Goal: Transaction & Acquisition: Book appointment/travel/reservation

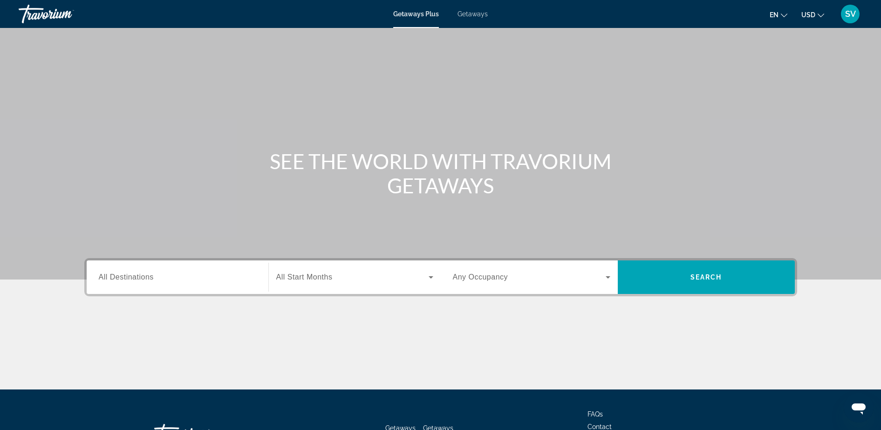
click at [472, 13] on span "Getaways" at bounding box center [473, 13] width 30 height 7
click at [158, 280] on input "Destination All Destinations" at bounding box center [178, 277] width 158 height 11
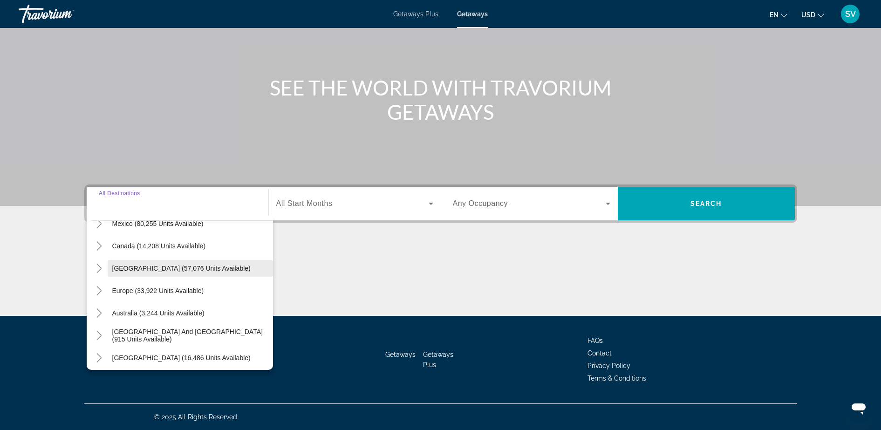
scroll to position [58, 0]
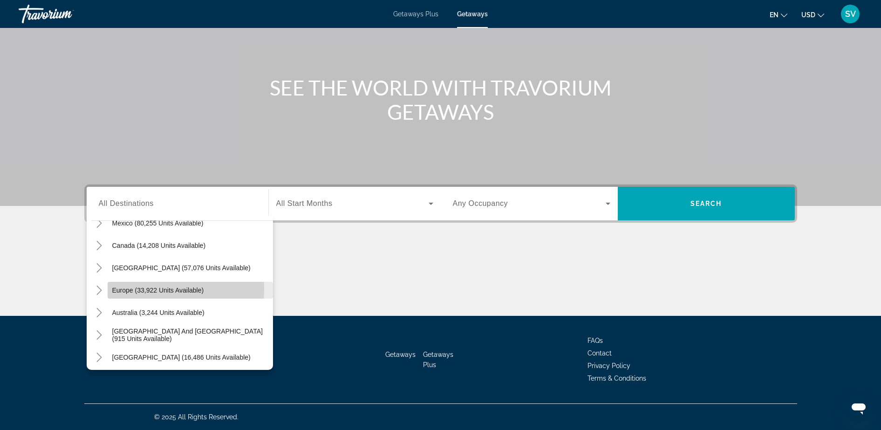
click at [130, 289] on span "Europe (33,922 units available)" at bounding box center [158, 290] width 92 height 7
type input "**********"
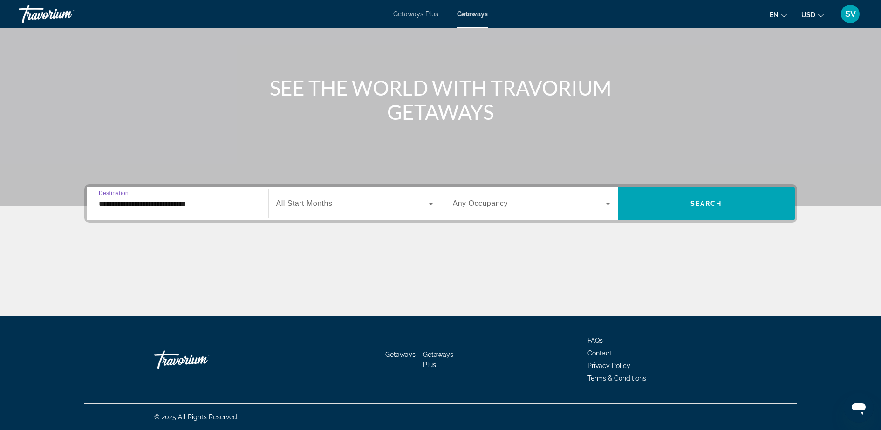
click at [319, 200] on span "All Start Months" at bounding box center [304, 203] width 56 height 8
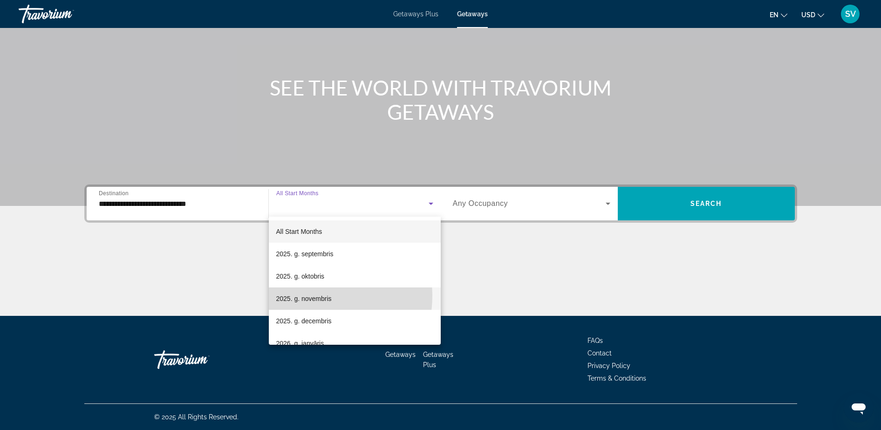
click at [312, 295] on span "2025. g. novembris" at bounding box center [303, 298] width 55 height 11
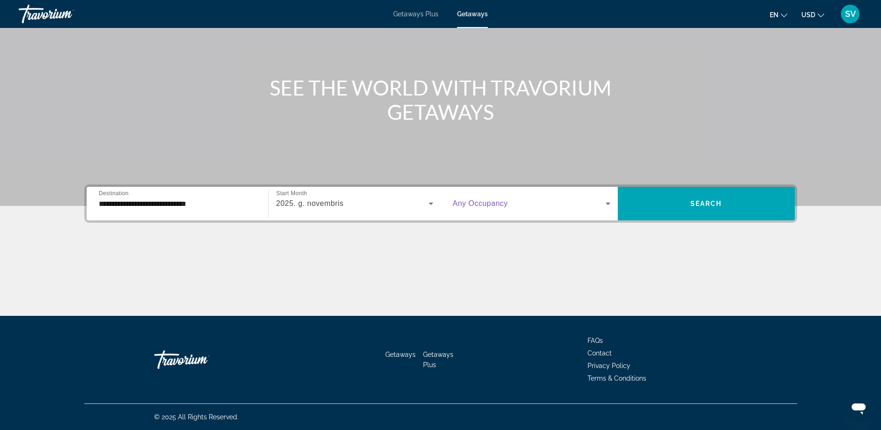
click at [525, 206] on span "Search widget" at bounding box center [529, 203] width 153 height 11
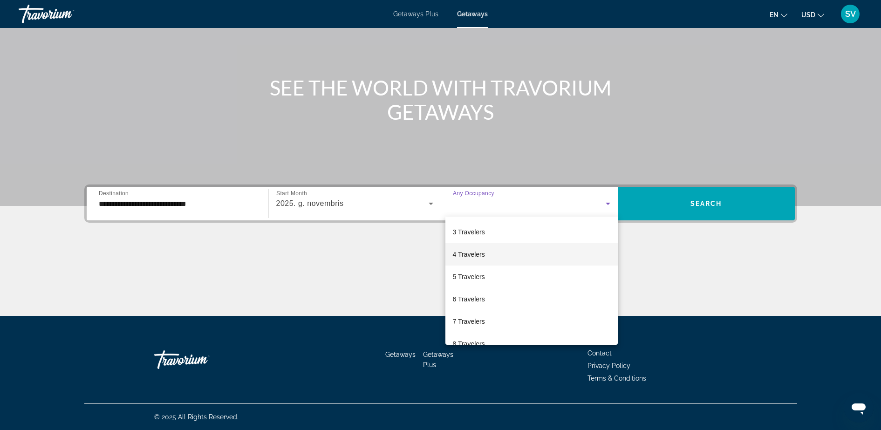
scroll to position [0, 0]
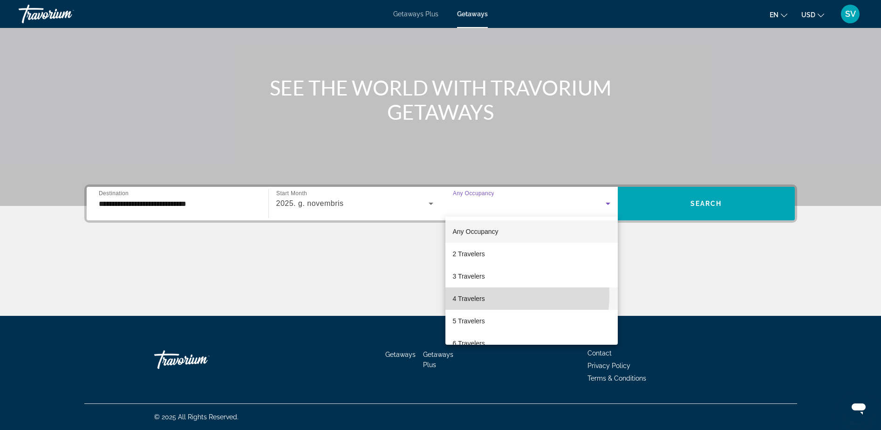
click at [473, 295] on span "4 Travelers" at bounding box center [469, 298] width 32 height 11
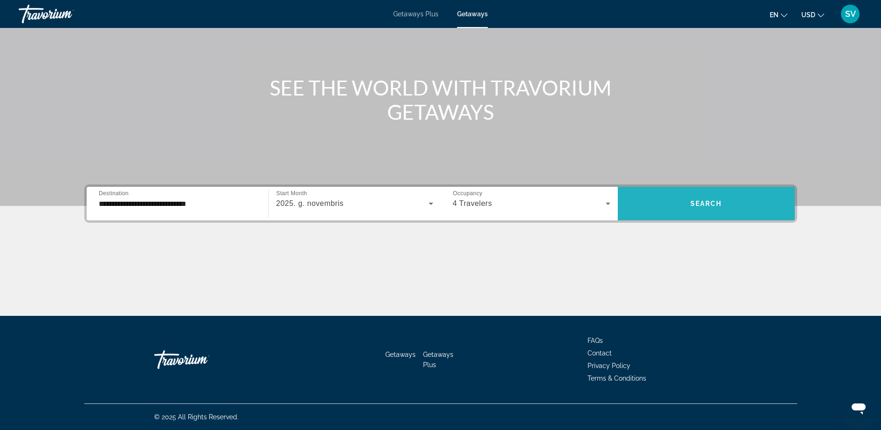
click at [737, 200] on span "Search widget" at bounding box center [706, 203] width 177 height 22
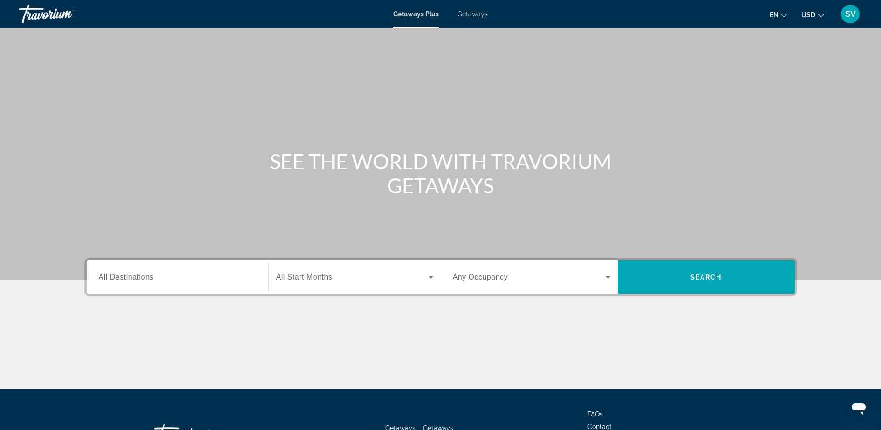
click at [476, 12] on span "Getaways" at bounding box center [473, 13] width 30 height 7
click at [137, 277] on span "All Destinations" at bounding box center [126, 277] width 55 height 8
click at [137, 277] on input "Destination All Destinations" at bounding box center [178, 277] width 158 height 11
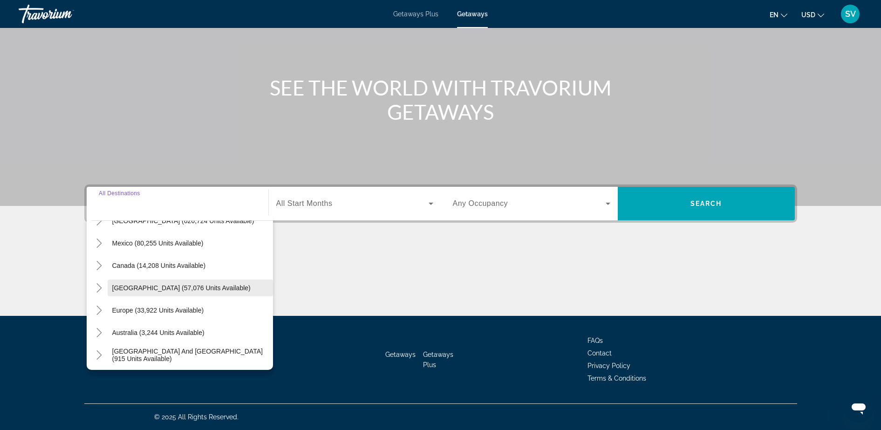
scroll to position [58, 0]
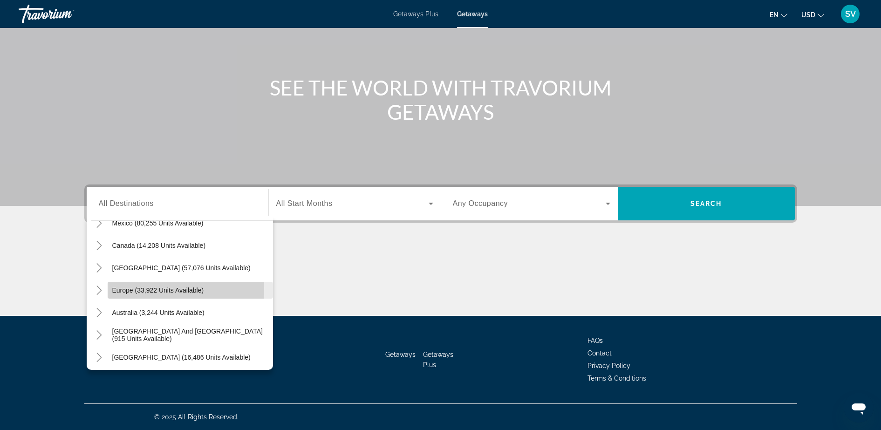
click at [127, 288] on span "Europe (33,922 units available)" at bounding box center [158, 290] width 92 height 7
type input "**********"
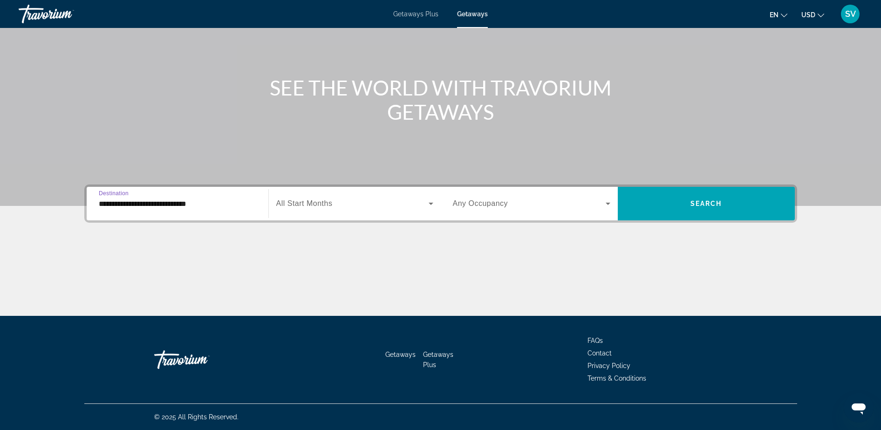
click at [325, 206] on span "All Start Months" at bounding box center [304, 203] width 56 height 8
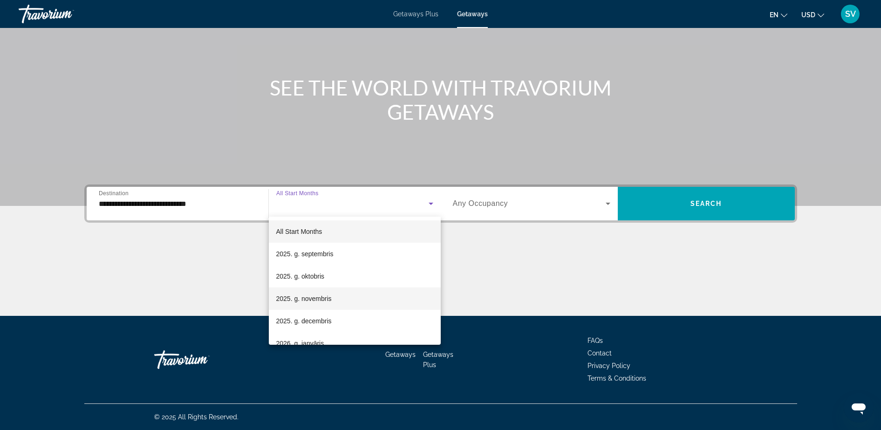
click at [312, 297] on span "2025. g. novembris" at bounding box center [303, 298] width 55 height 11
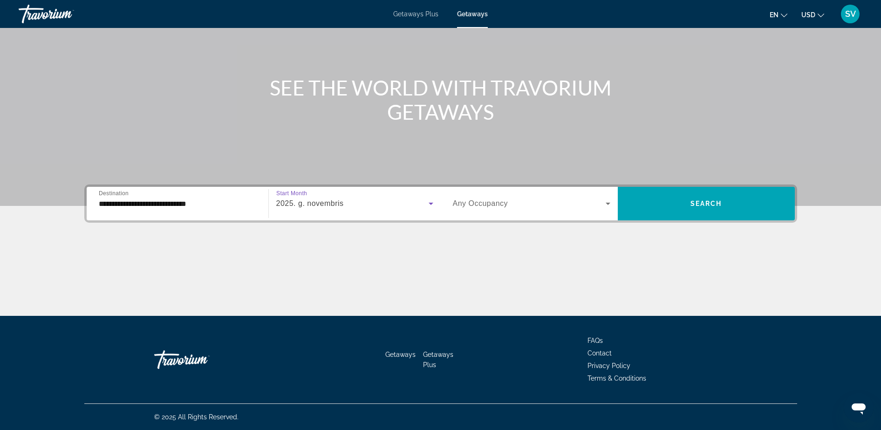
click at [501, 198] on div "Search widget" at bounding box center [532, 204] width 158 height 26
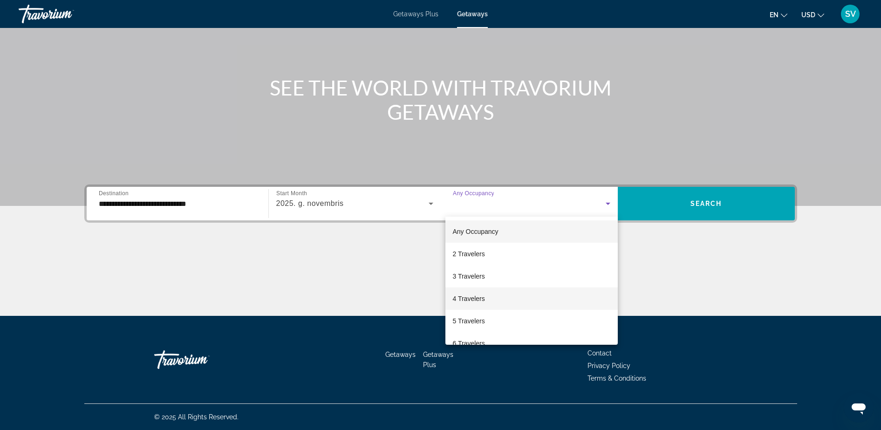
click at [470, 289] on mat-option "4 Travelers" at bounding box center [531, 299] width 172 height 22
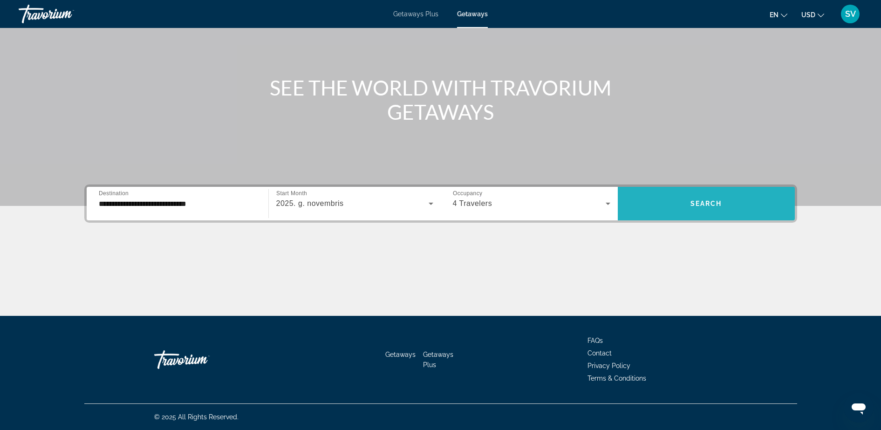
click at [726, 209] on span "Search widget" at bounding box center [706, 203] width 177 height 22
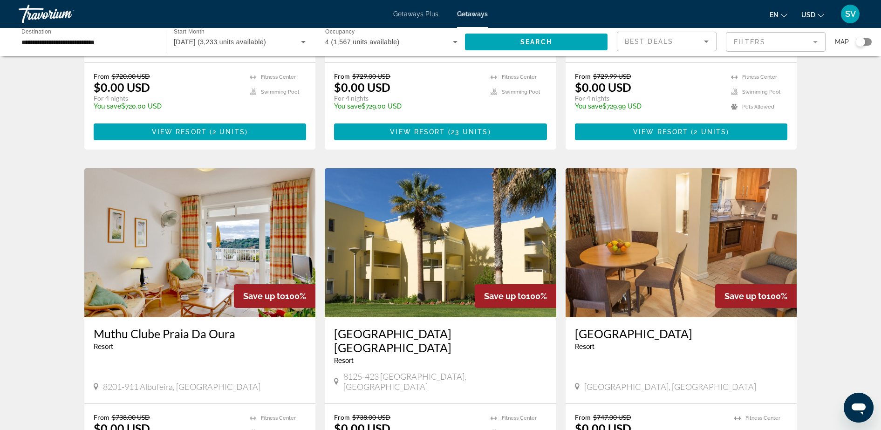
scroll to position [1049, 0]
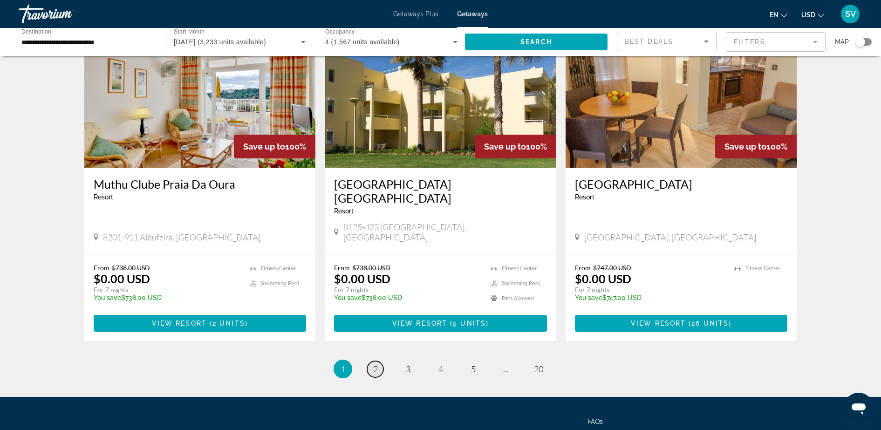
click at [368, 361] on link "page 2" at bounding box center [375, 369] width 16 height 16
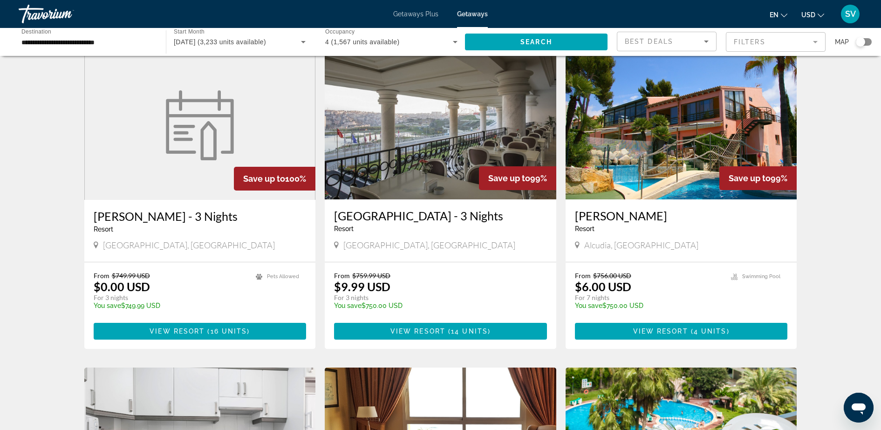
scroll to position [58, 0]
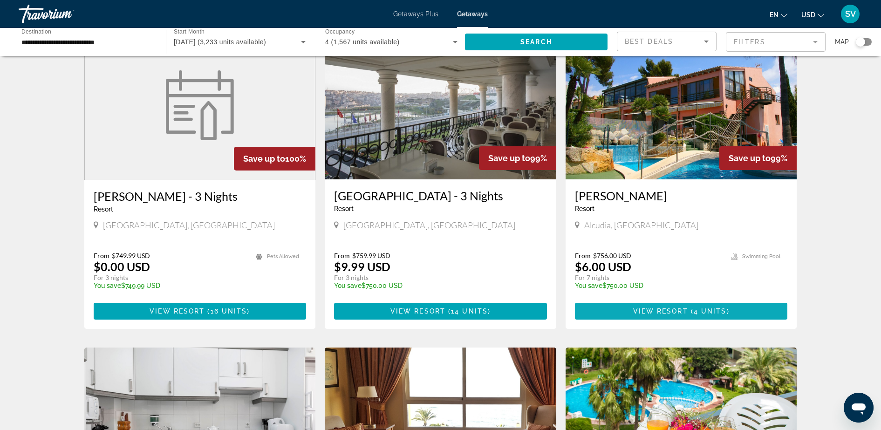
click at [683, 308] on span "View Resort" at bounding box center [660, 311] width 55 height 7
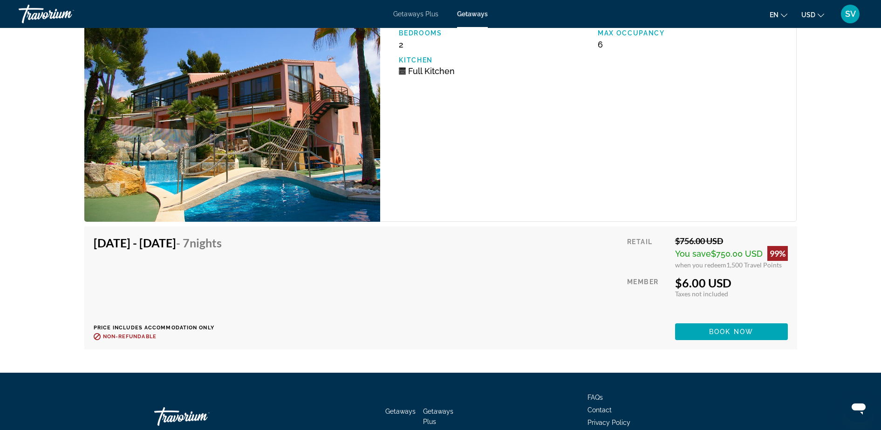
scroll to position [1689, 0]
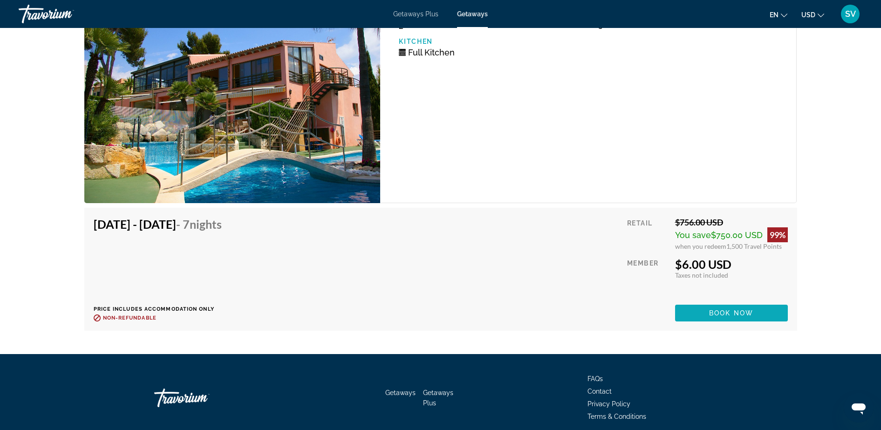
click at [747, 310] on span "Book now" at bounding box center [731, 312] width 44 height 7
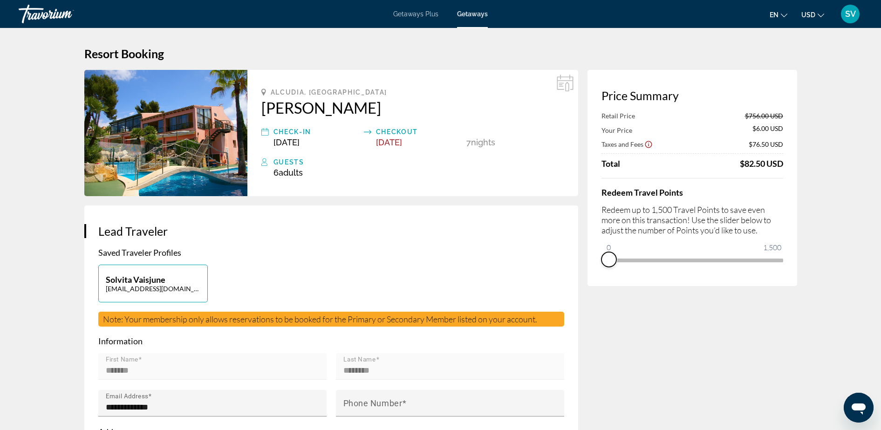
drag, startPoint x: 771, startPoint y: 272, endPoint x: 512, endPoint y: 254, distance: 259.7
drag, startPoint x: 609, startPoint y: 246, endPoint x: 672, endPoint y: 257, distance: 64.8
click at [672, 257] on span "ngx-slider" at bounding box center [672, 259] width 15 height 15
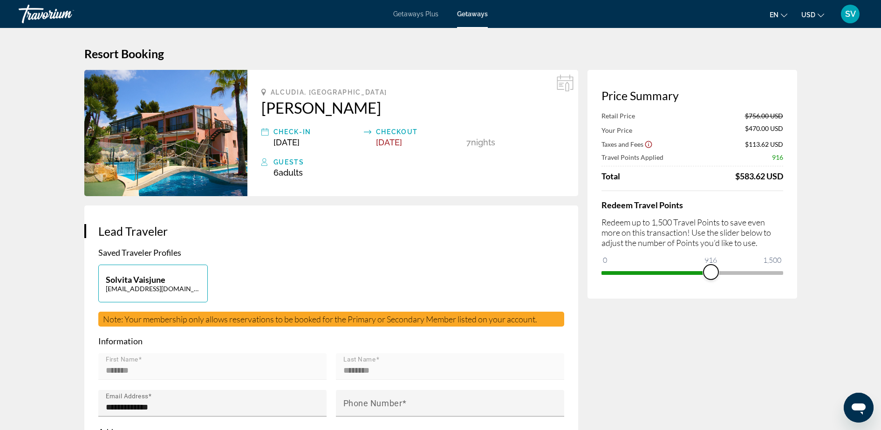
drag, startPoint x: 676, startPoint y: 271, endPoint x: 712, endPoint y: 271, distance: 35.9
click at [712, 271] on span "ngx-slider" at bounding box center [711, 272] width 15 height 15
drag, startPoint x: 709, startPoint y: 266, endPoint x: 638, endPoint y: 267, distance: 70.8
click at [638, 267] on span "ngx-slider" at bounding box center [638, 272] width 15 height 15
drag, startPoint x: 641, startPoint y: 271, endPoint x: 647, endPoint y: 270, distance: 5.7
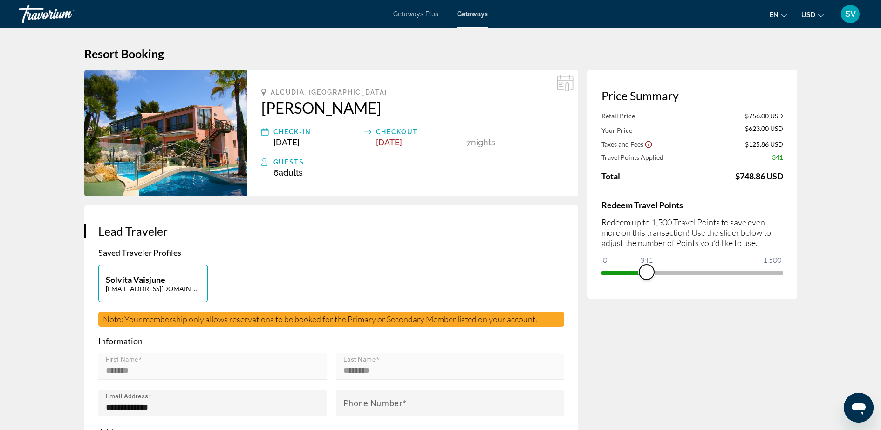
click at [647, 270] on span "ngx-slider" at bounding box center [646, 272] width 15 height 15
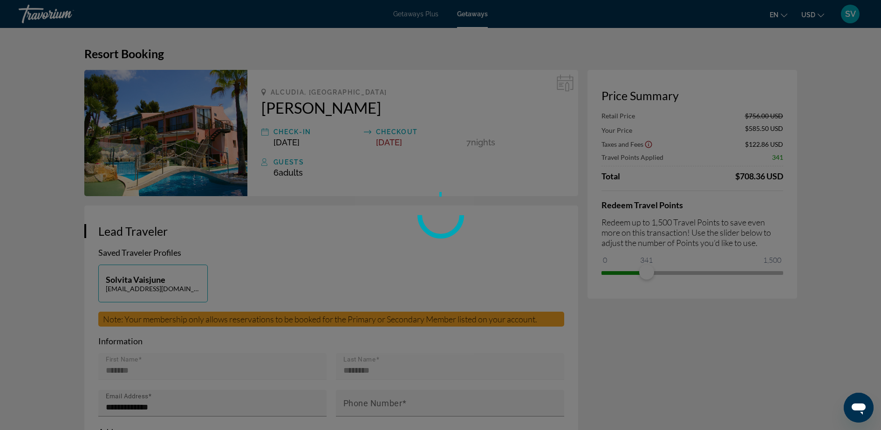
drag, startPoint x: 641, startPoint y: 249, endPoint x: 638, endPoint y: 257, distance: 9.0
click at [638, 249] on div at bounding box center [440, 215] width 881 height 430
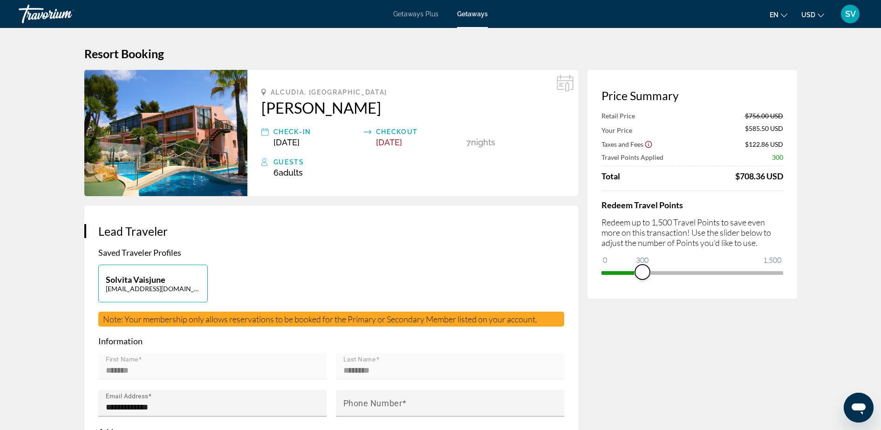
click at [642, 269] on span "ngx-slider" at bounding box center [642, 272] width 15 height 15
drag, startPoint x: 644, startPoint y: 270, endPoint x: 672, endPoint y: 276, distance: 28.6
click at [672, 276] on span "ngx-slider" at bounding box center [672, 272] width 15 height 15
drag, startPoint x: 675, startPoint y: 272, endPoint x: 703, endPoint y: 275, distance: 28.1
click at [683, 275] on span "ngx-slider" at bounding box center [675, 272] width 15 height 15
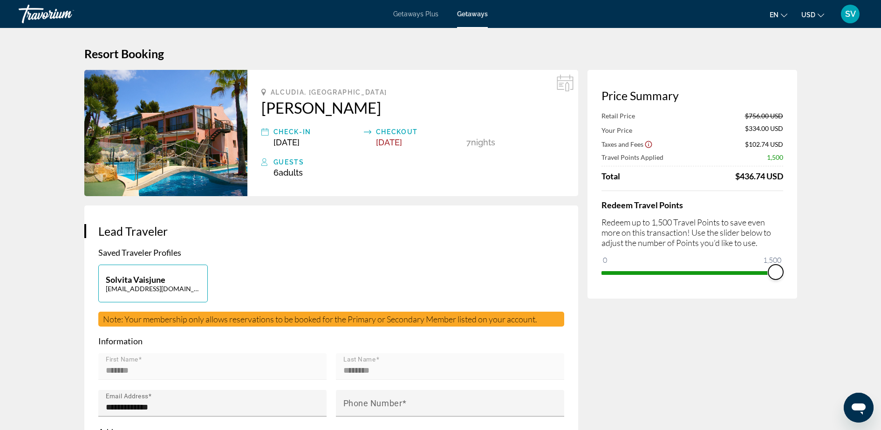
drag, startPoint x: 699, startPoint y: 270, endPoint x: 807, endPoint y: 283, distance: 108.5
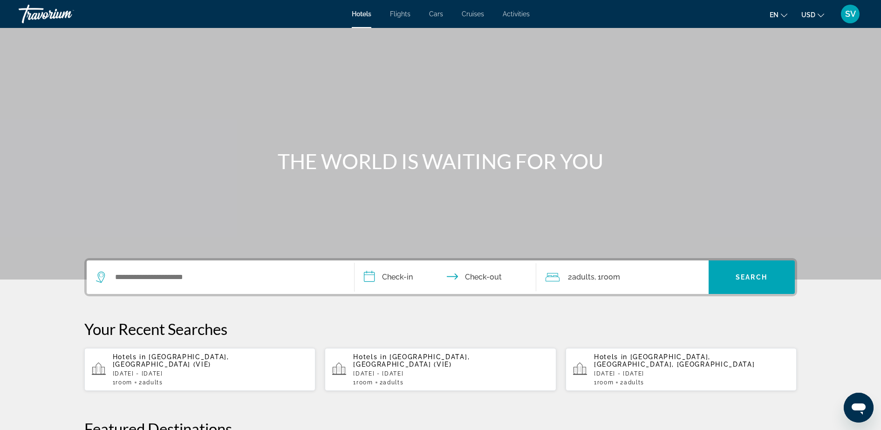
click at [852, 14] on span "SV" at bounding box center [850, 13] width 11 height 9
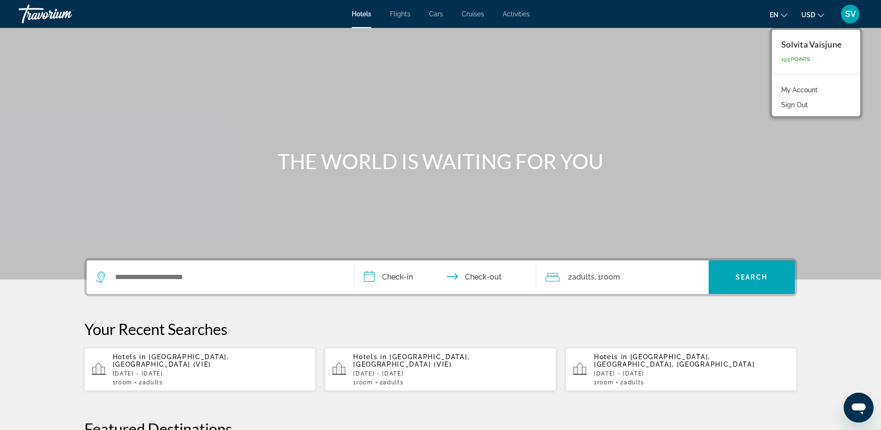
click at [809, 88] on link "My Account" at bounding box center [800, 90] width 46 height 12
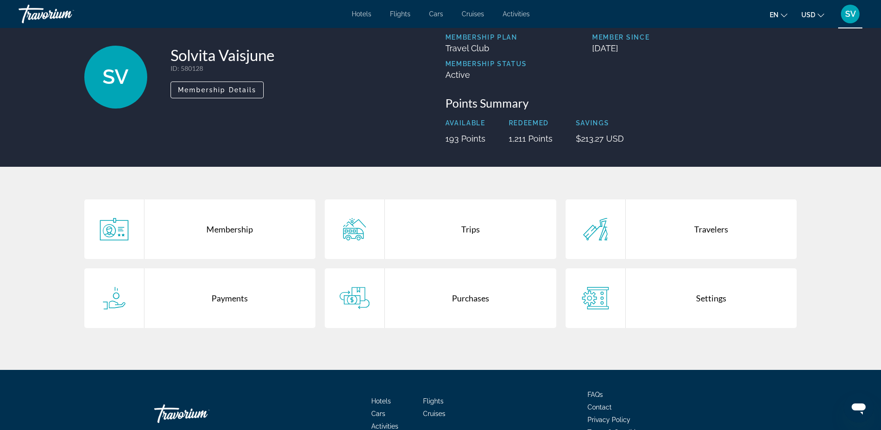
scroll to position [95, 0]
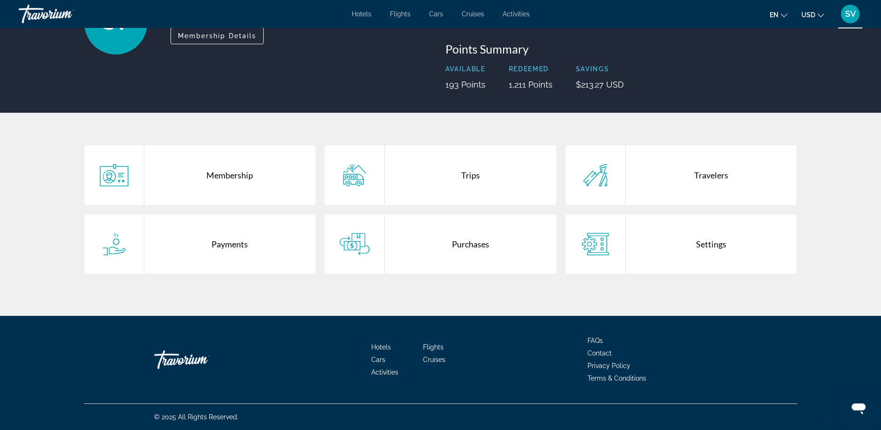
click at [473, 178] on div "Trips" at bounding box center [470, 175] width 171 height 60
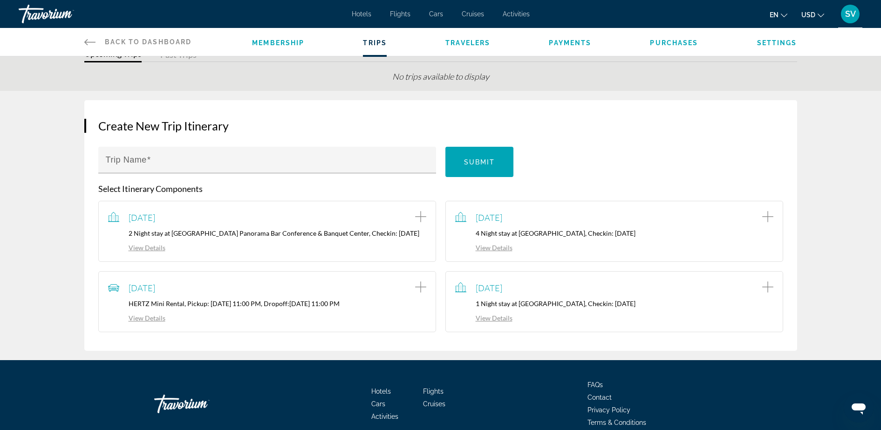
scroll to position [91, 0]
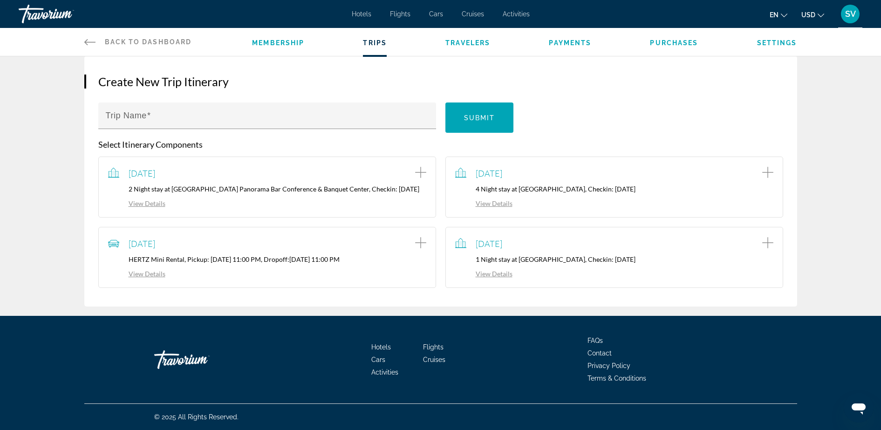
click at [488, 274] on link "View Details" at bounding box center [483, 274] width 57 height 8
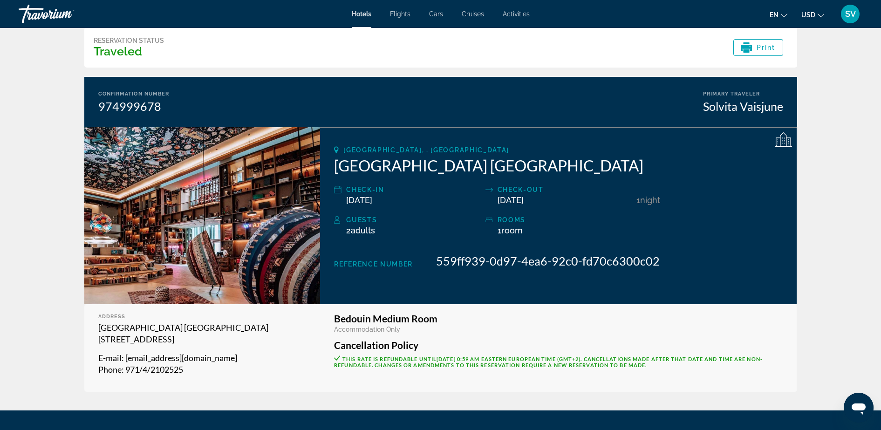
scroll to position [58, 0]
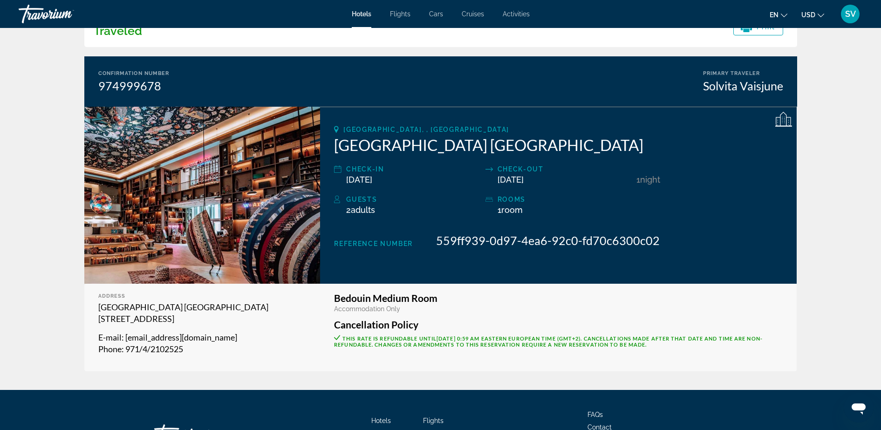
click at [854, 8] on div "SV" at bounding box center [850, 14] width 19 height 19
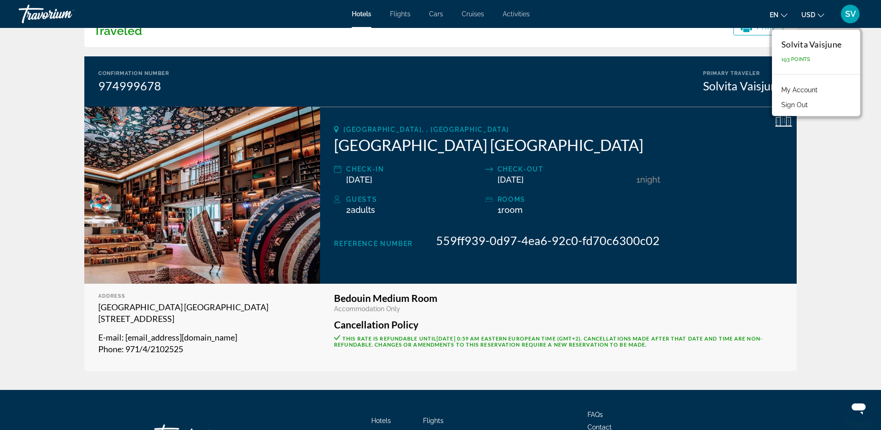
click at [362, 11] on span "Hotels" at bounding box center [362, 13] width 20 height 7
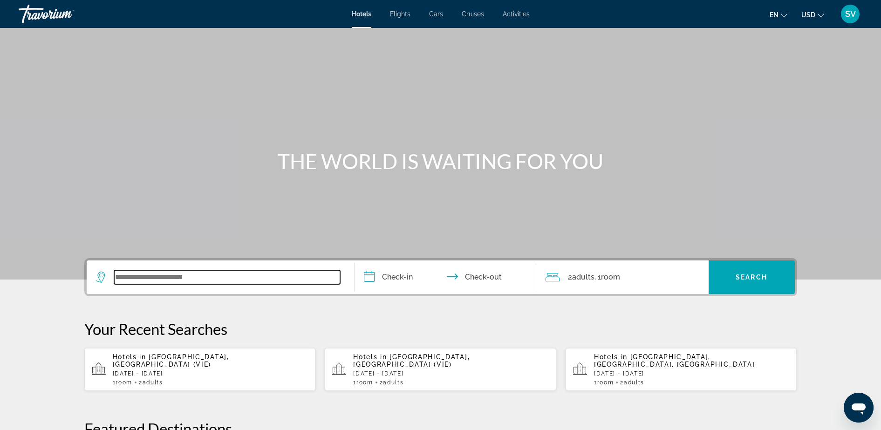
click at [132, 278] on input "Search widget" at bounding box center [227, 277] width 226 height 14
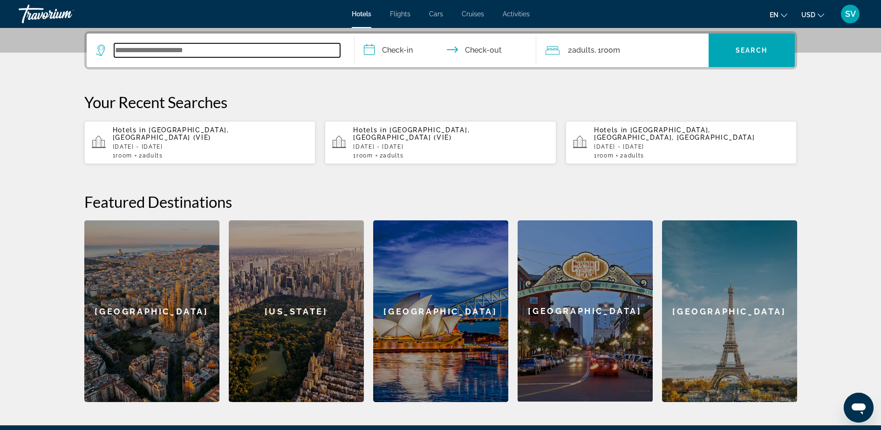
scroll to position [228, 0]
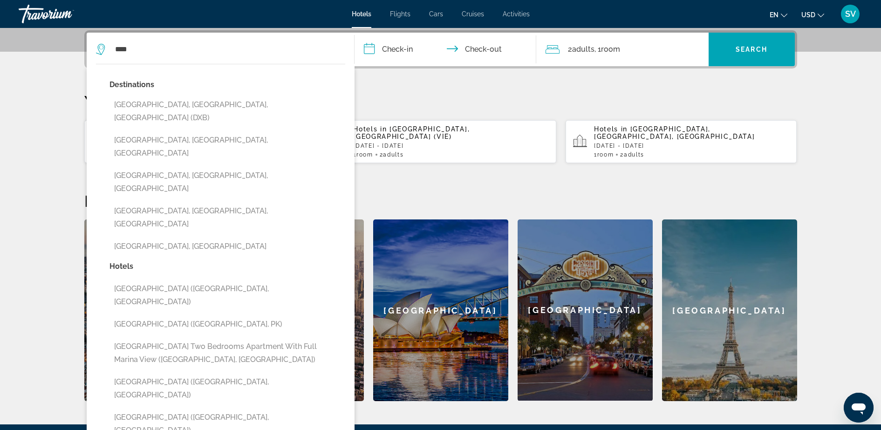
click at [162, 101] on button "[GEOGRAPHIC_DATA], [GEOGRAPHIC_DATA], [GEOGRAPHIC_DATA] (DXB)" at bounding box center [228, 111] width 236 height 31
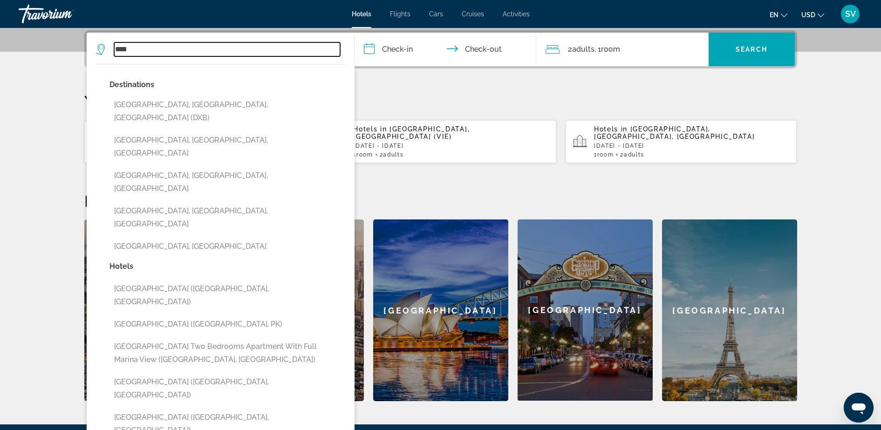
type input "**********"
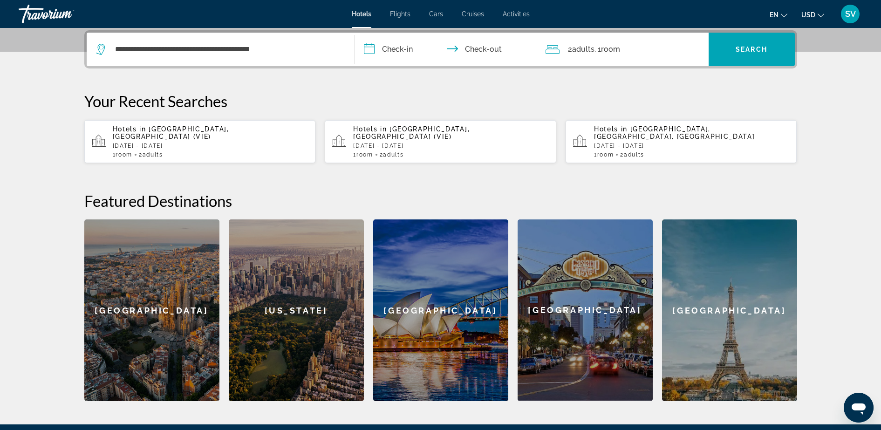
click at [404, 54] on input "**********" at bounding box center [447, 51] width 185 height 36
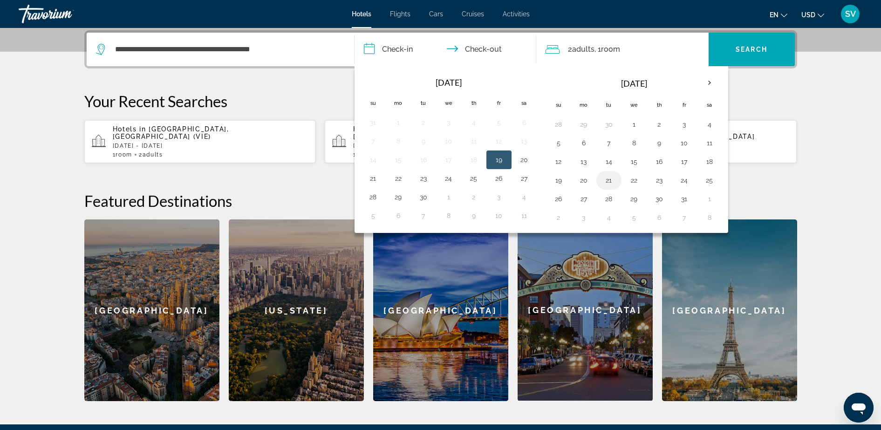
click at [612, 178] on button "21" at bounding box center [609, 180] width 15 height 13
click at [635, 178] on button "22" at bounding box center [634, 180] width 15 height 13
type input "**********"
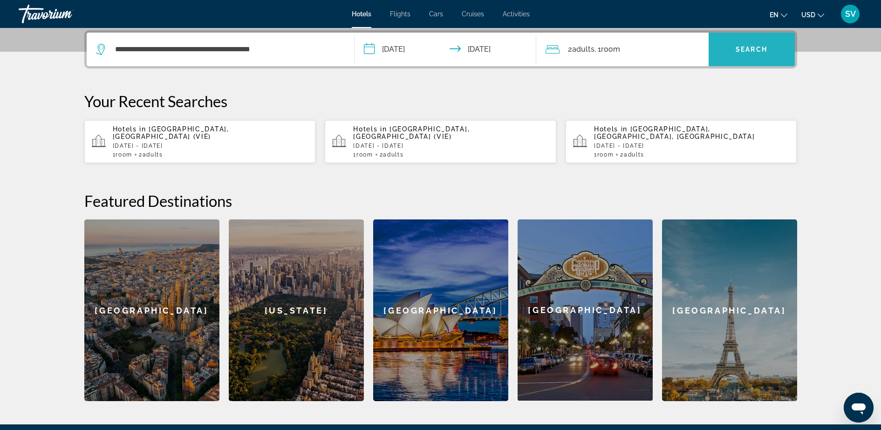
click at [749, 45] on button "Search" at bounding box center [752, 50] width 86 height 34
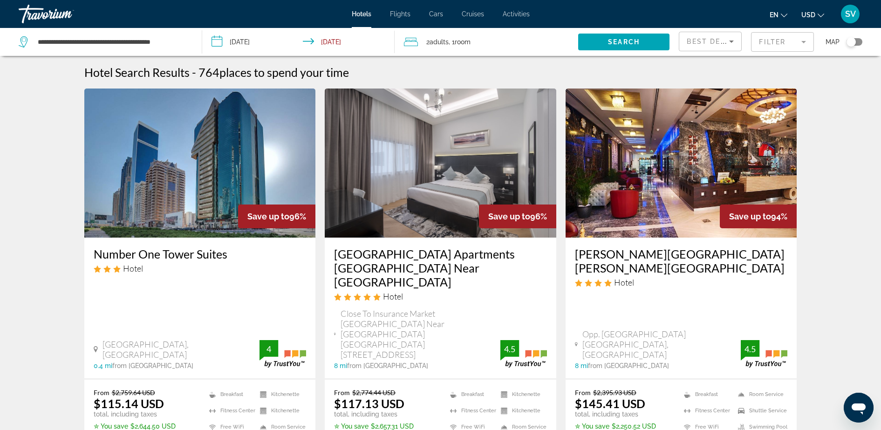
click at [402, 11] on span "Flights" at bounding box center [400, 13] width 21 height 7
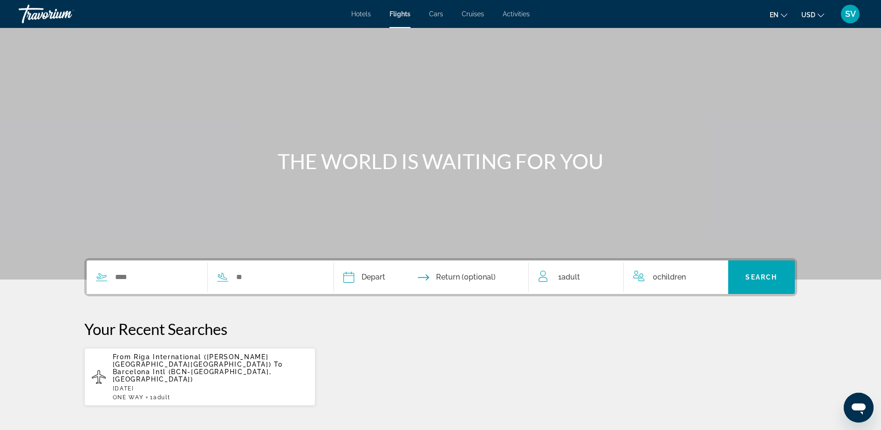
click at [434, 14] on span "Cars" at bounding box center [436, 13] width 14 height 7
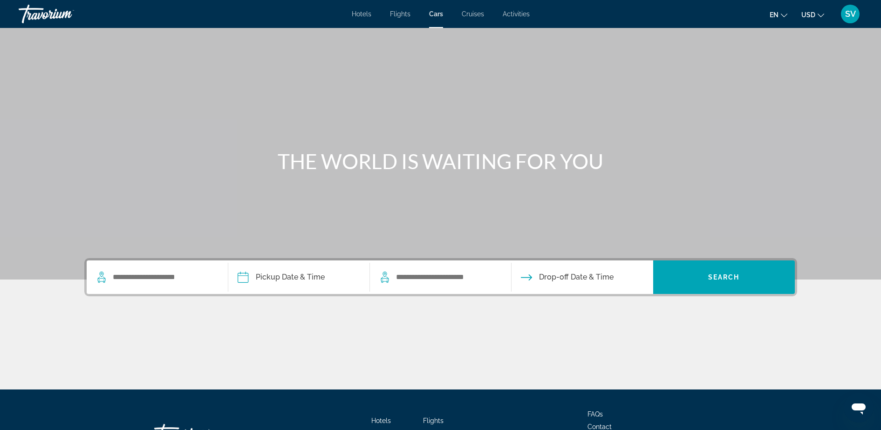
click at [479, 14] on span "Cruises" at bounding box center [473, 13] width 22 height 7
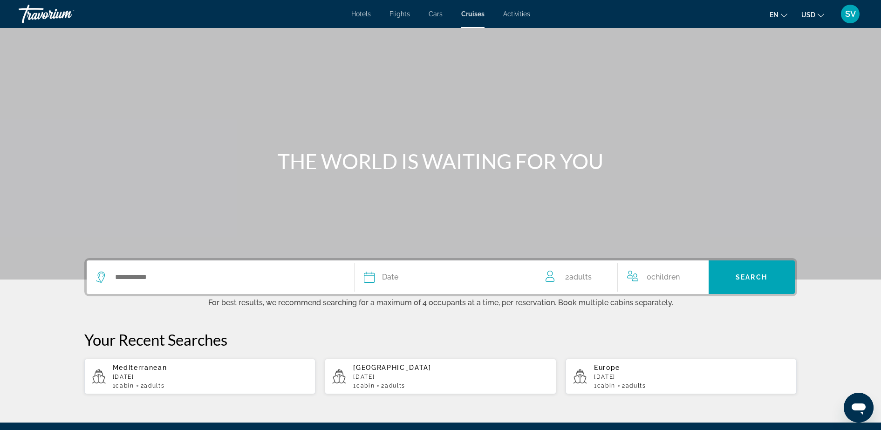
click at [512, 14] on span "Activities" at bounding box center [516, 13] width 27 height 7
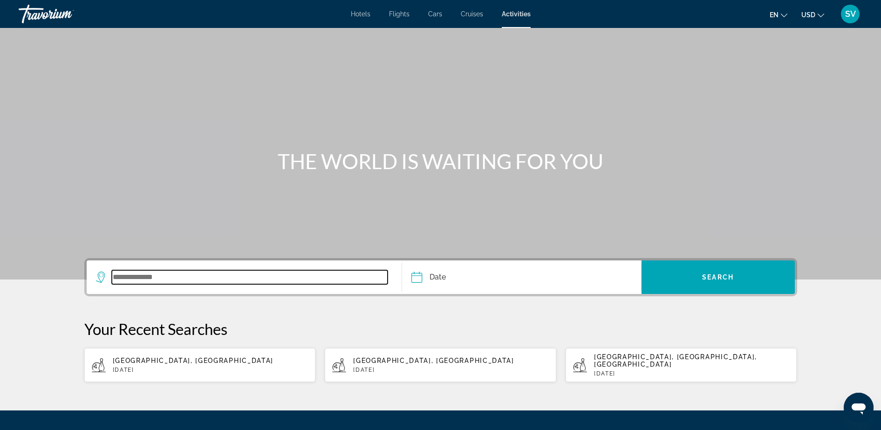
click at [149, 274] on input "Search widget" at bounding box center [250, 277] width 276 height 14
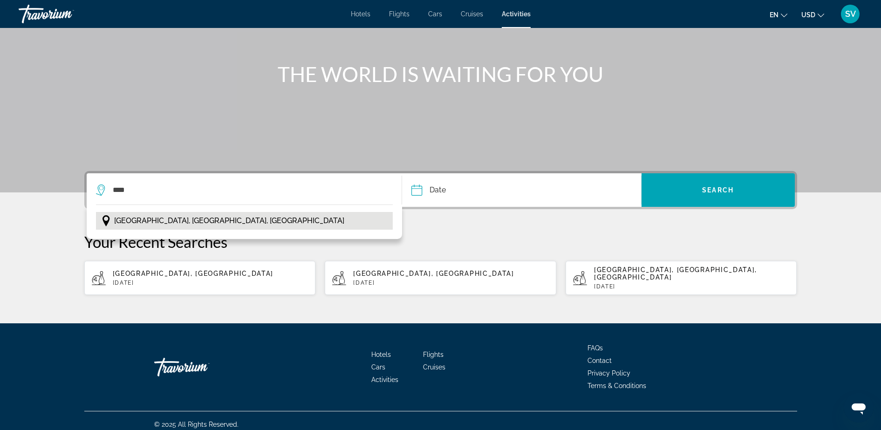
click at [138, 226] on span "[GEOGRAPHIC_DATA], [GEOGRAPHIC_DATA], [GEOGRAPHIC_DATA]" at bounding box center [229, 220] width 230 height 13
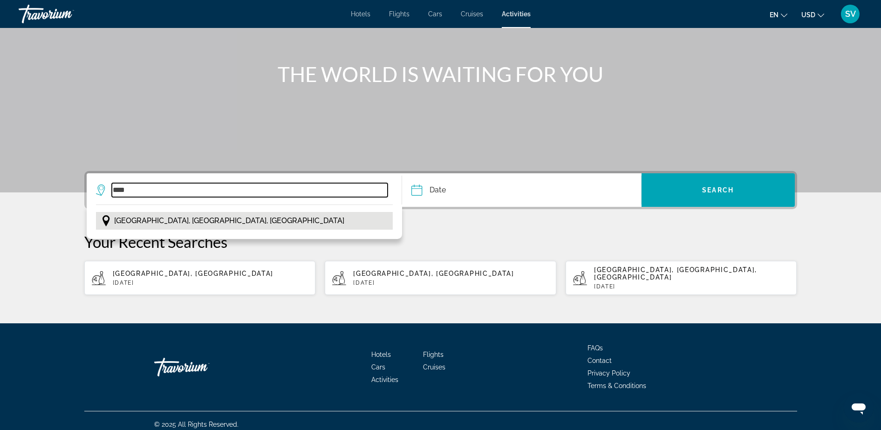
type input "**********"
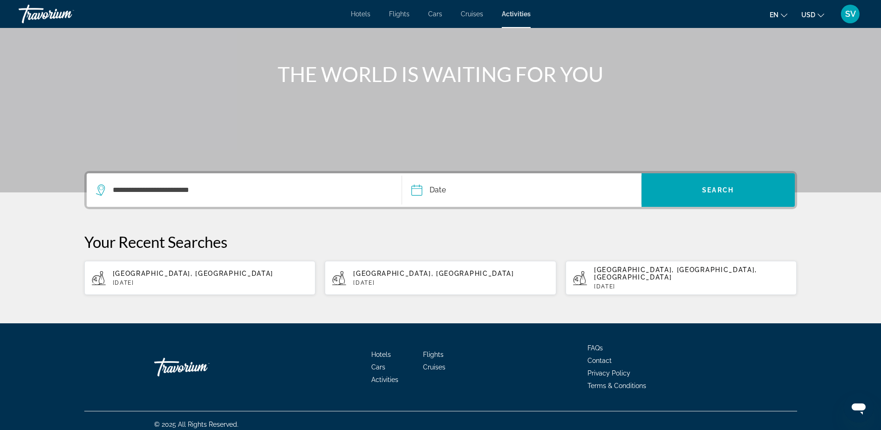
click at [461, 190] on input "Date" at bounding box center [468, 191] width 118 height 36
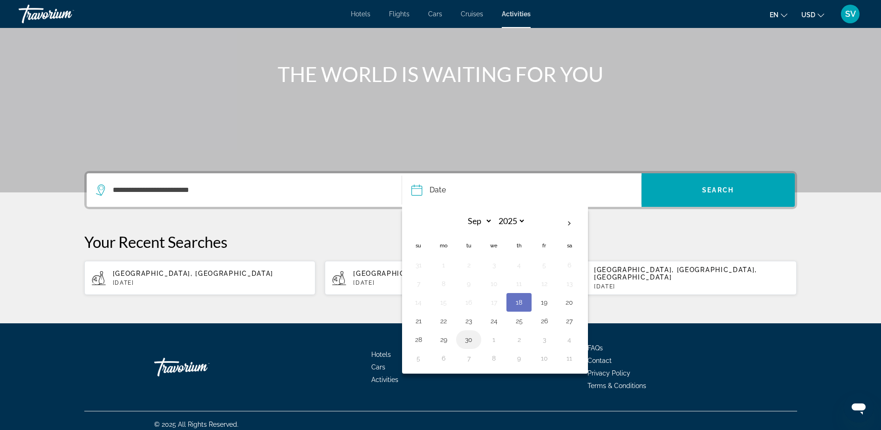
click at [466, 338] on button "30" at bounding box center [468, 339] width 15 height 13
type input "**********"
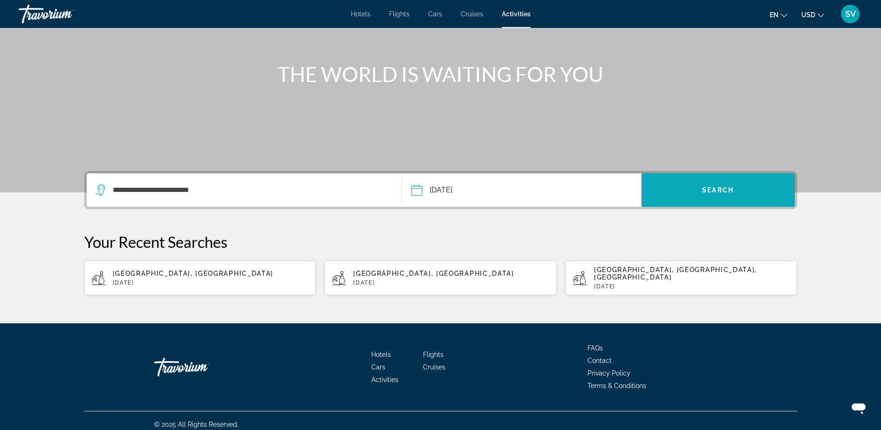
click at [732, 189] on span "Search" at bounding box center [718, 189] width 32 height 7
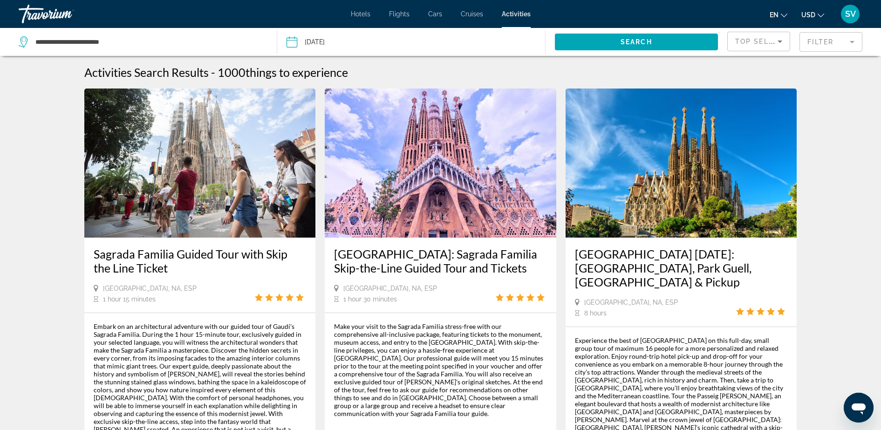
click at [784, 37] on icon "Sort by" at bounding box center [779, 41] width 11 height 11
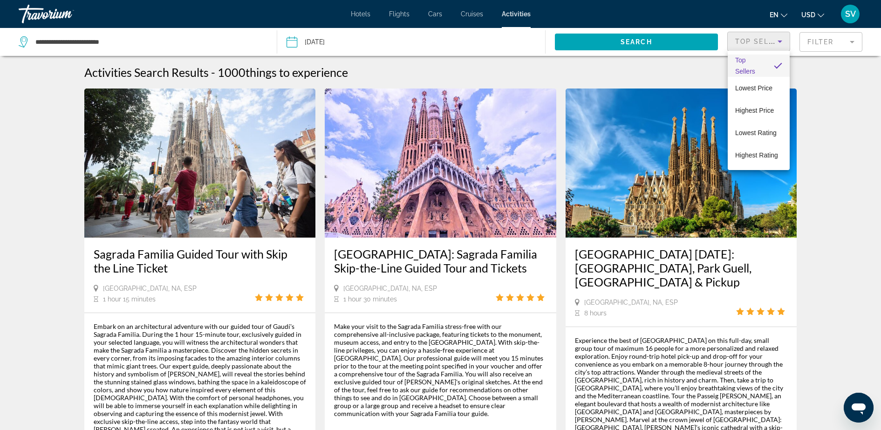
click at [613, 65] on div at bounding box center [440, 215] width 881 height 430
